Goal: Find specific page/section

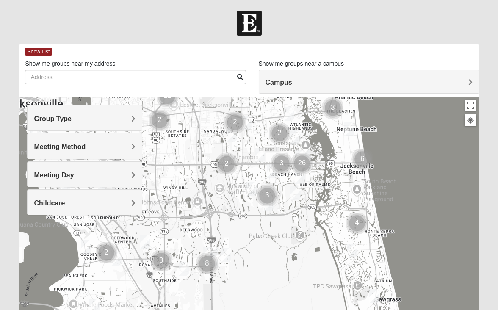
drag, startPoint x: 338, startPoint y: 219, endPoint x: 391, endPoint y: 119, distance: 112.8
click at [391, 119] on div at bounding box center [249, 266] width 461 height 339
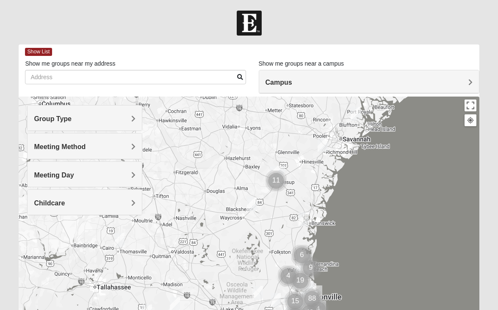
drag, startPoint x: 305, startPoint y: 192, endPoint x: 322, endPoint y: 271, distance: 81.5
click at [322, 271] on div at bounding box center [249, 266] width 461 height 339
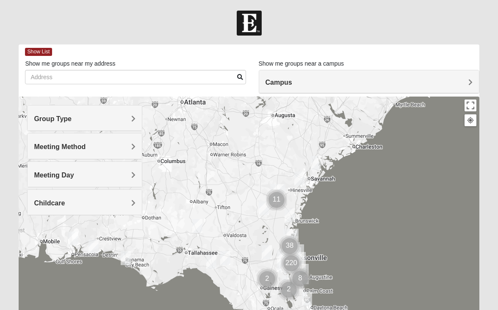
click at [275, 215] on div at bounding box center [249, 266] width 461 height 339
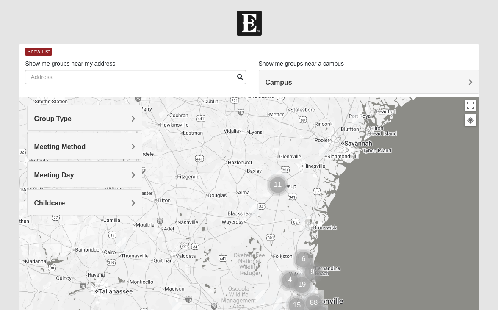
click at [252, 210] on img "Womens Robson 31516" at bounding box center [254, 209] width 10 height 14
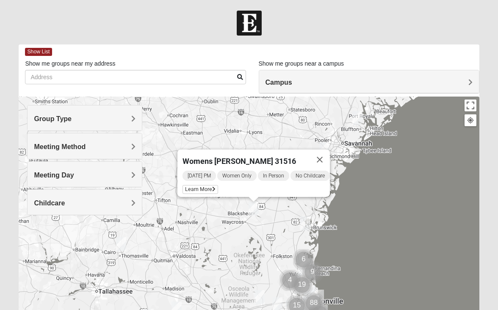
click at [305, 225] on img "Womens Head 31523" at bounding box center [305, 224] width 10 height 14
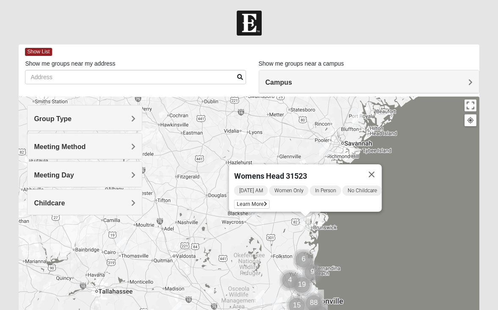
click at [279, 227] on div "Womens Head 31523 [DATE] AM Women Only In Person No Childcare Learn More" at bounding box center [249, 266] width 461 height 339
click at [324, 151] on img "Mens Andrews 31324" at bounding box center [324, 149] width 10 height 14
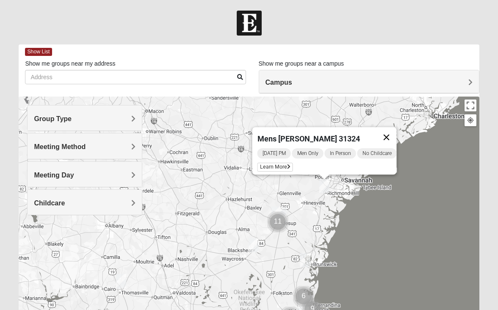
click at [394, 128] on button "Close" at bounding box center [387, 137] width 20 height 20
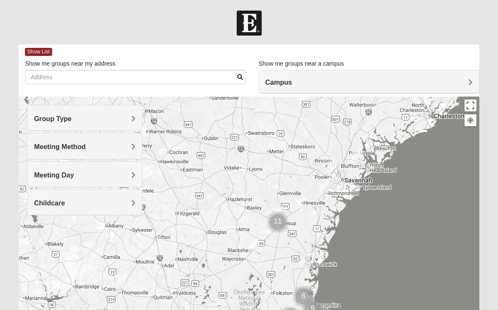
click at [360, 154] on img "Mixed Jackson 29910" at bounding box center [358, 155] width 10 height 14
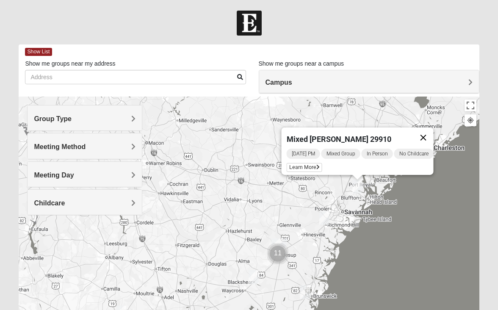
click at [434, 132] on button "Close" at bounding box center [424, 138] width 20 height 20
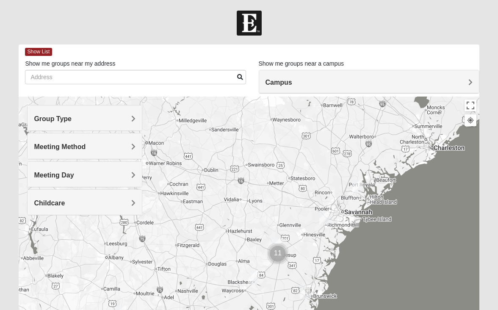
click at [296, 261] on div "To navigate, press the arrow keys." at bounding box center [249, 266] width 461 height 339
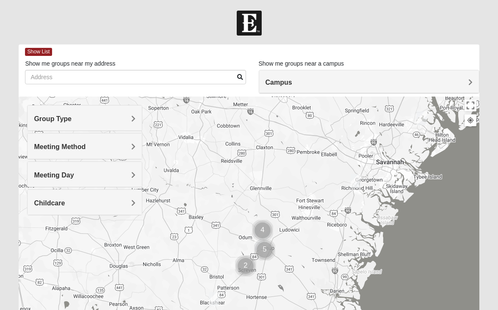
click at [275, 257] on img "Cluster of 5 groups" at bounding box center [264, 249] width 21 height 21
click at [275, 257] on div at bounding box center [249, 266] width 461 height 339
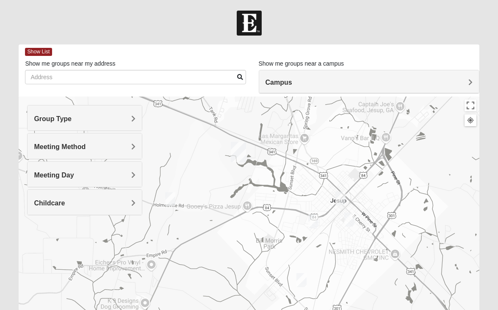
click at [314, 220] on img "Mens Dunham-Ledbetter 31545" at bounding box center [313, 221] width 10 height 14
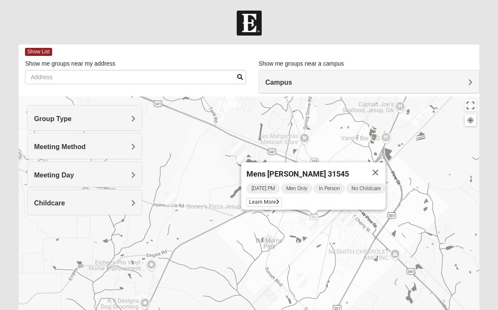
click at [169, 198] on img "Mens Flores 31545" at bounding box center [170, 199] width 10 height 14
